Goal: Information Seeking & Learning: Find specific fact

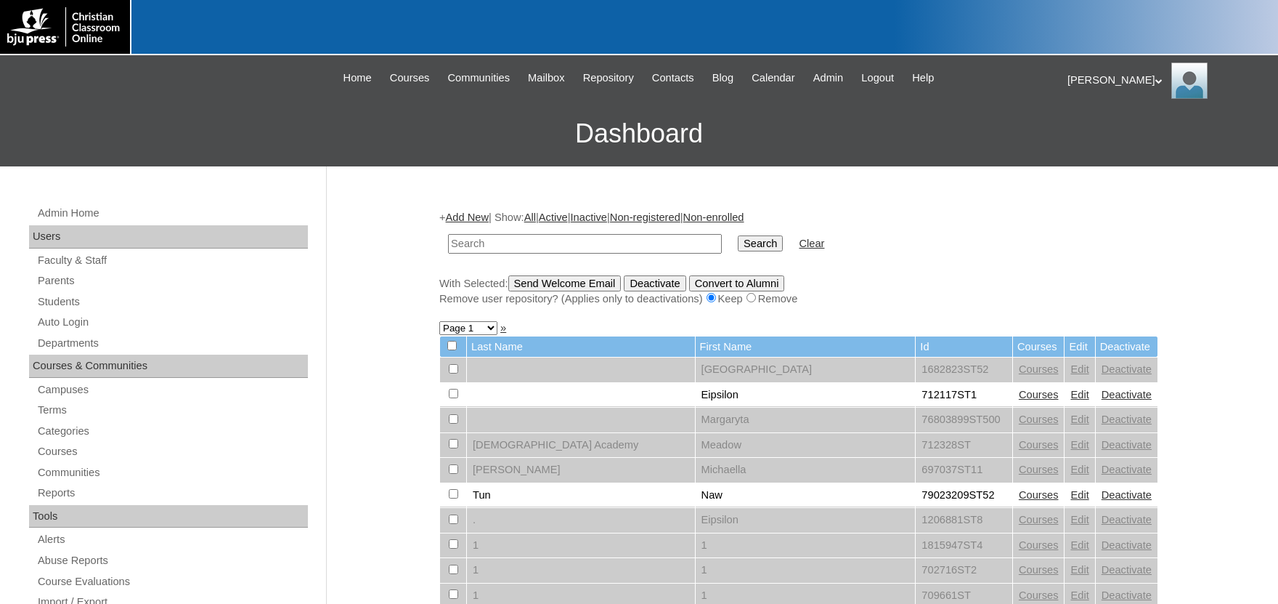
click at [508, 244] on input "text" at bounding box center [585, 244] width 274 height 20
type input "[PERSON_NAME]"
click at [738, 235] on input "Search" at bounding box center [760, 243] width 45 height 16
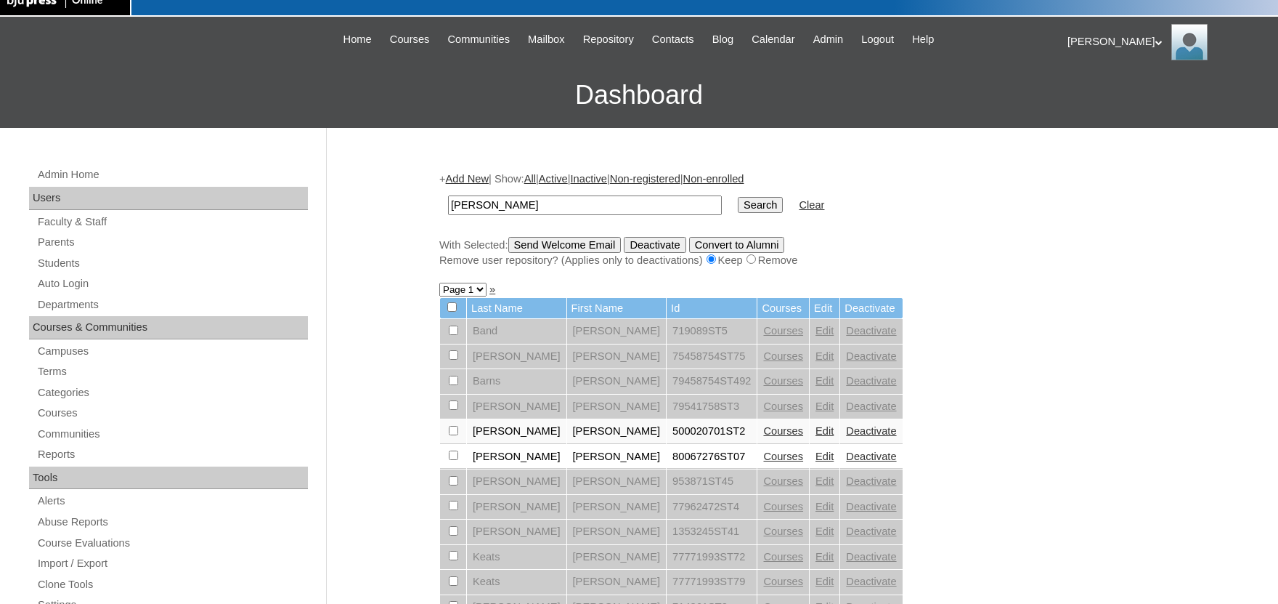
scroll to position [80, 0]
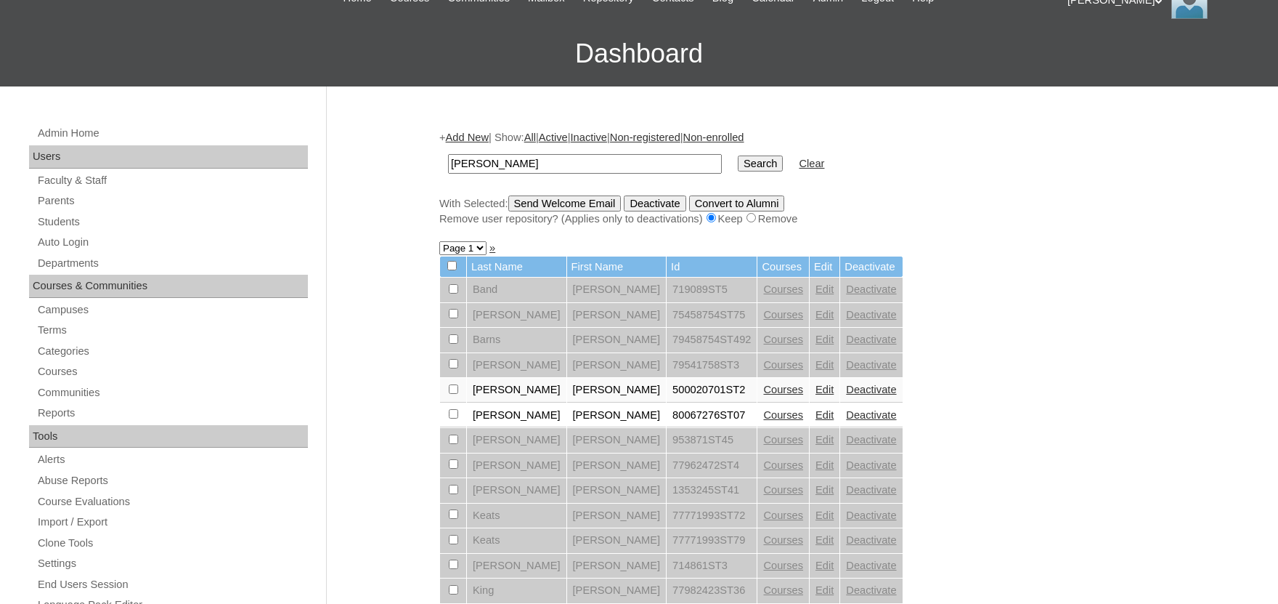
click at [763, 419] on link "Courses" at bounding box center [783, 415] width 40 height 12
